Goal: Check status: Check status

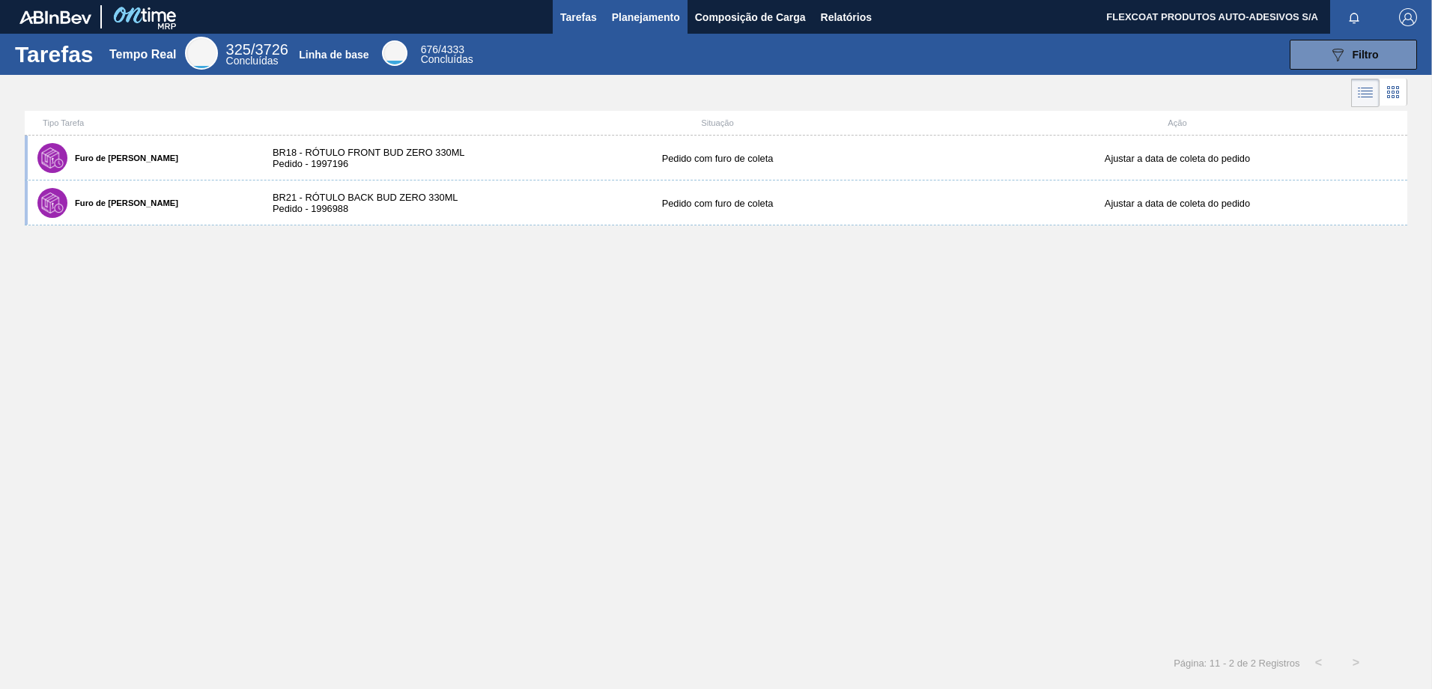
click at [625, 16] on span "Planejamento" at bounding box center [646, 17] width 68 height 18
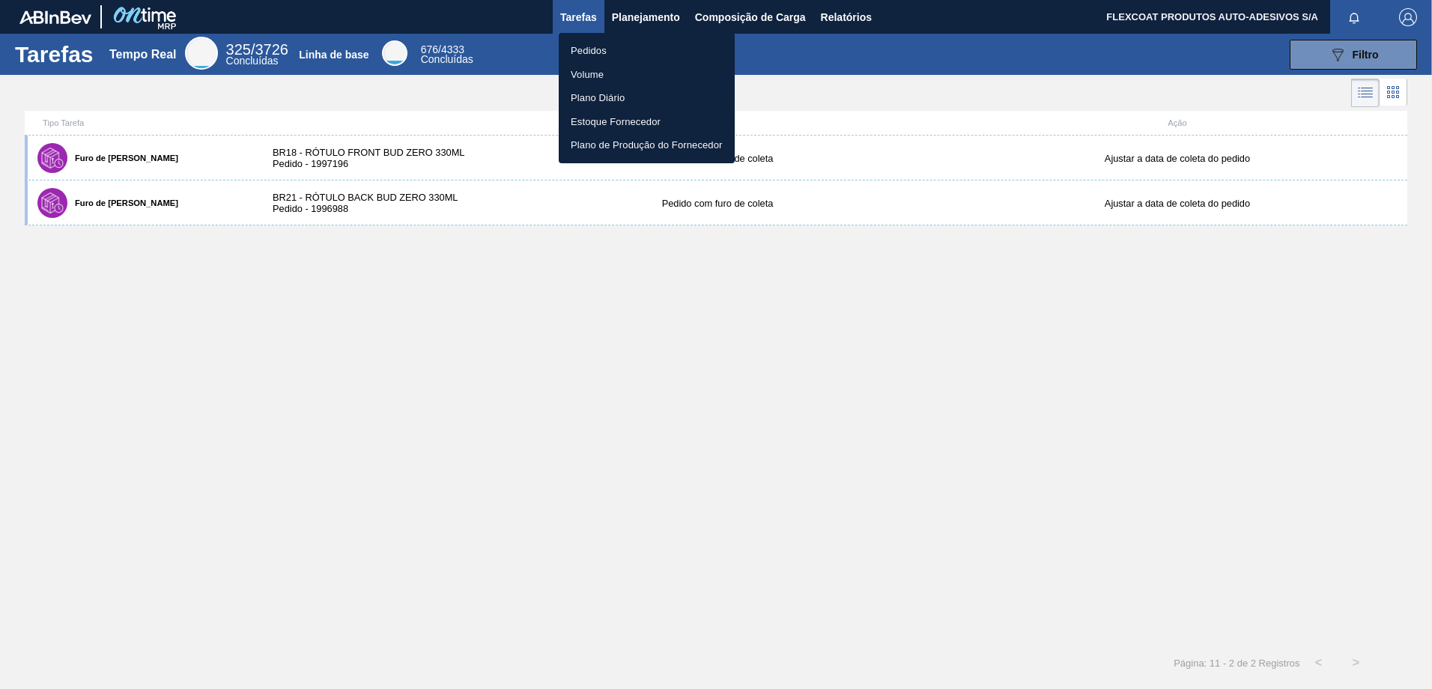
click at [600, 52] on li "Pedidos" at bounding box center [647, 51] width 176 height 24
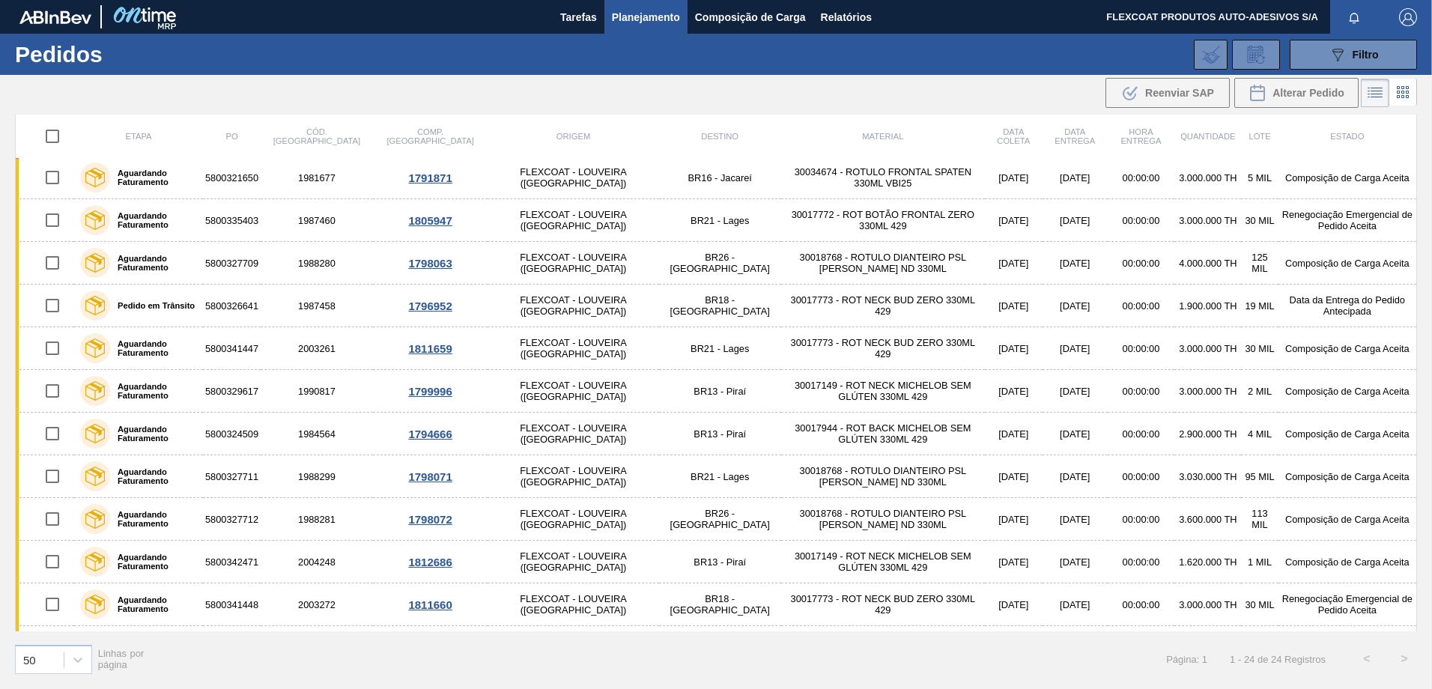
scroll to position [478, 0]
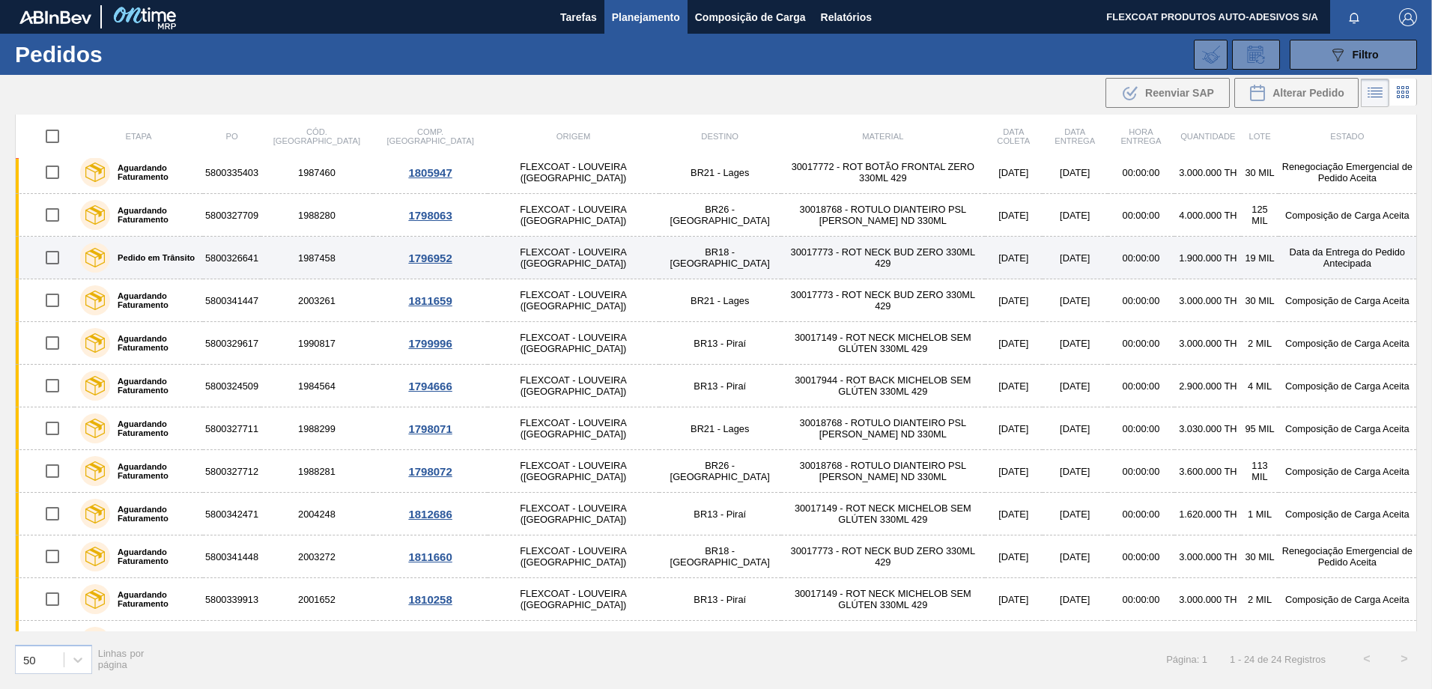
click at [158, 258] on label "Pedido em Trânsito" at bounding box center [152, 257] width 85 height 9
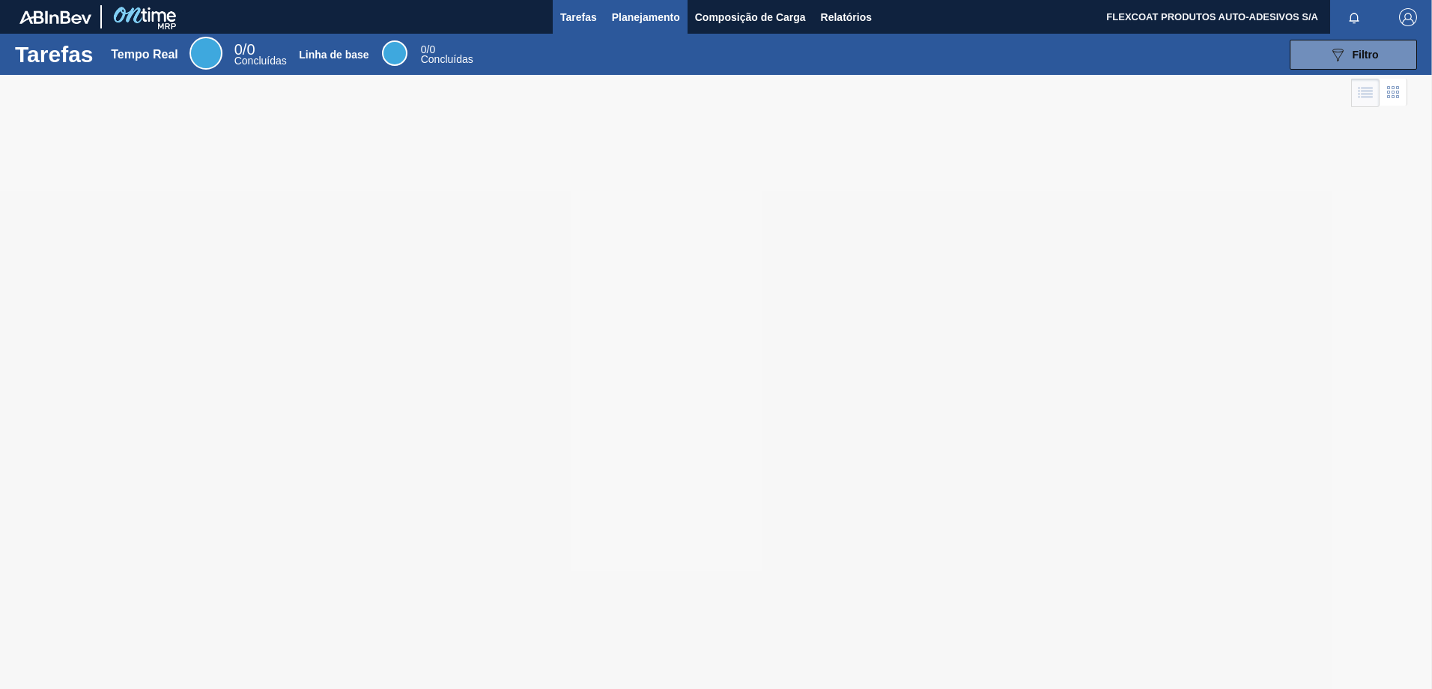
click at [637, 24] on span "Planejamento" at bounding box center [646, 17] width 68 height 18
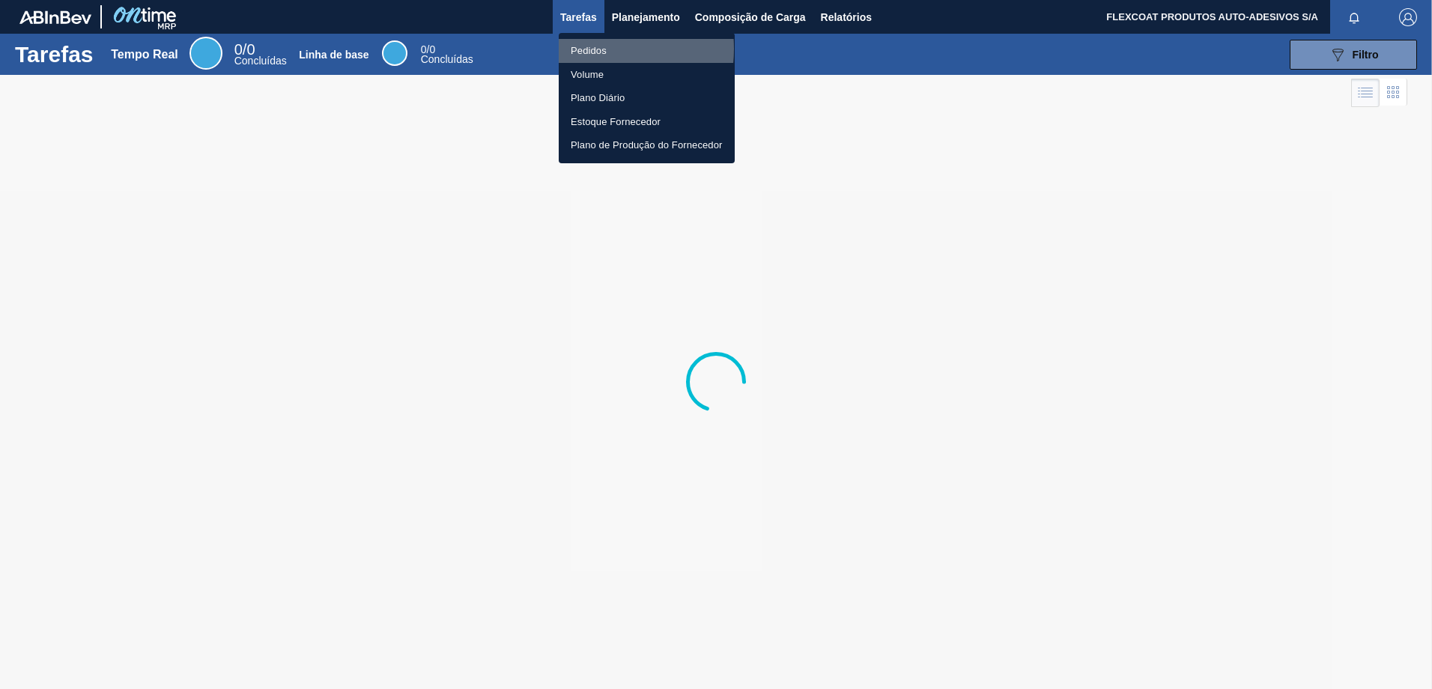
click at [585, 49] on li "Pedidos" at bounding box center [647, 51] width 176 height 24
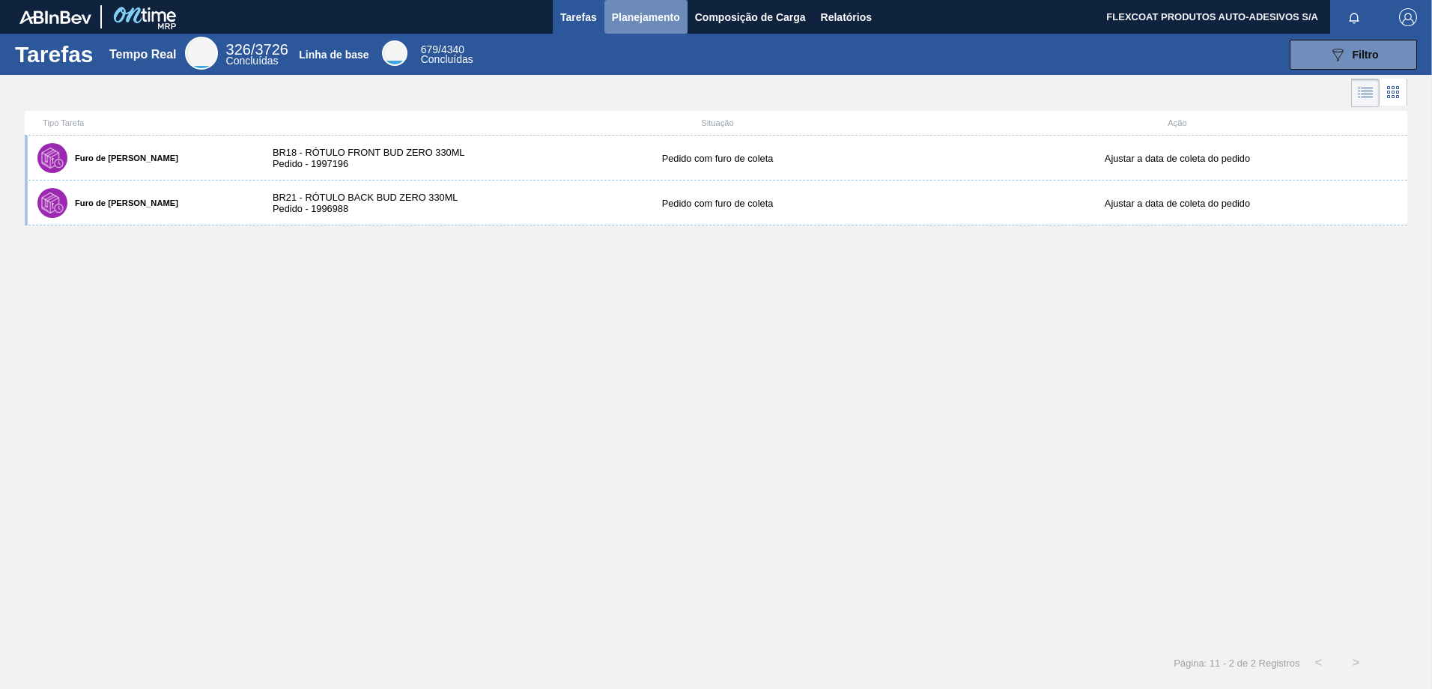
click at [619, 17] on span "Planejamento" at bounding box center [646, 17] width 68 height 18
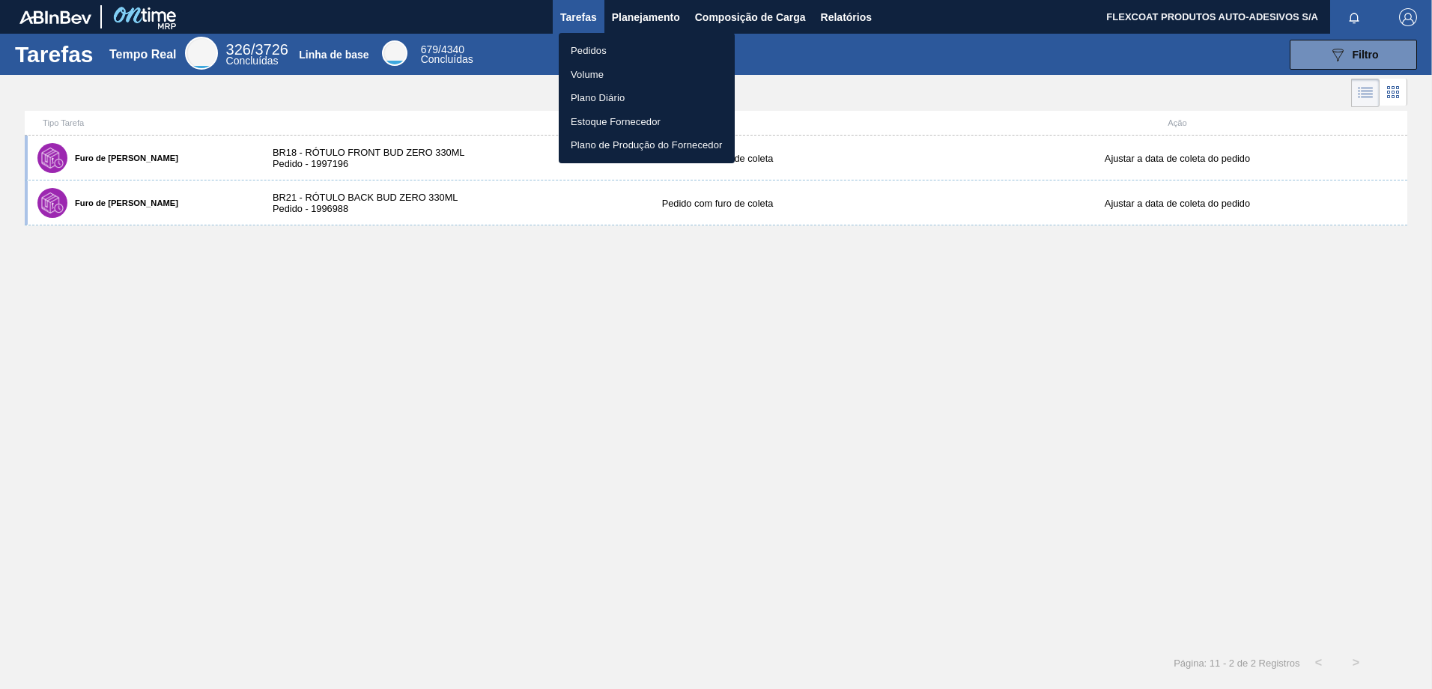
click at [577, 49] on li "Pedidos" at bounding box center [647, 51] width 176 height 24
